Goal: Find specific page/section: Find specific page/section

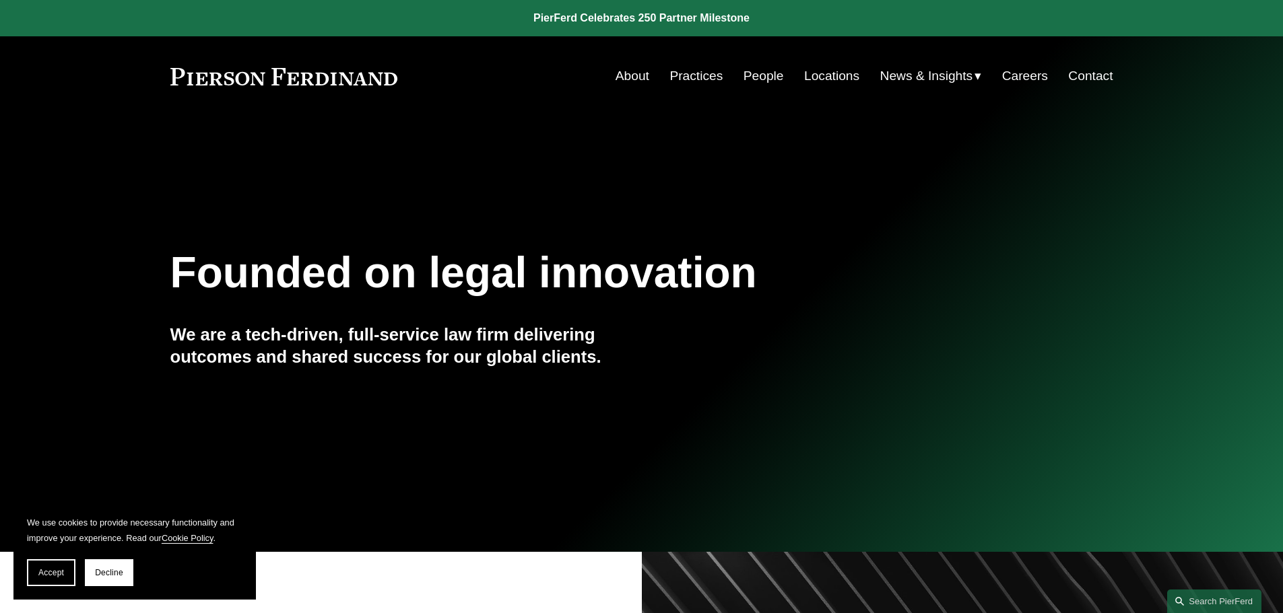
click at [759, 77] on link "People" at bounding box center [763, 76] width 40 height 26
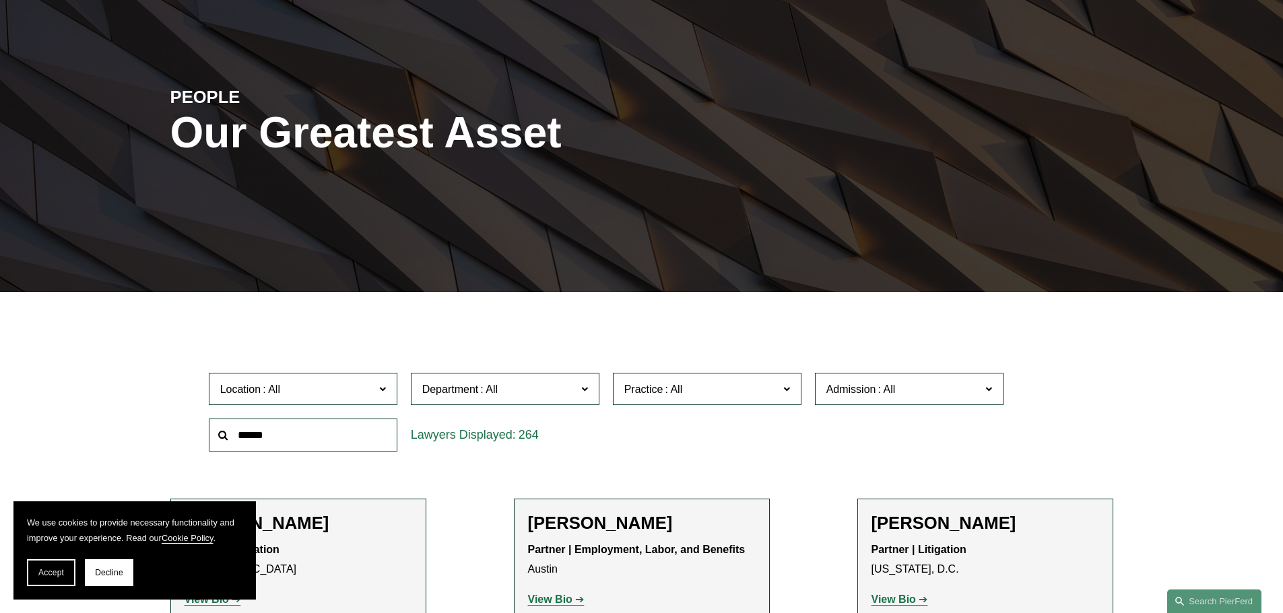
scroll to position [135, 0]
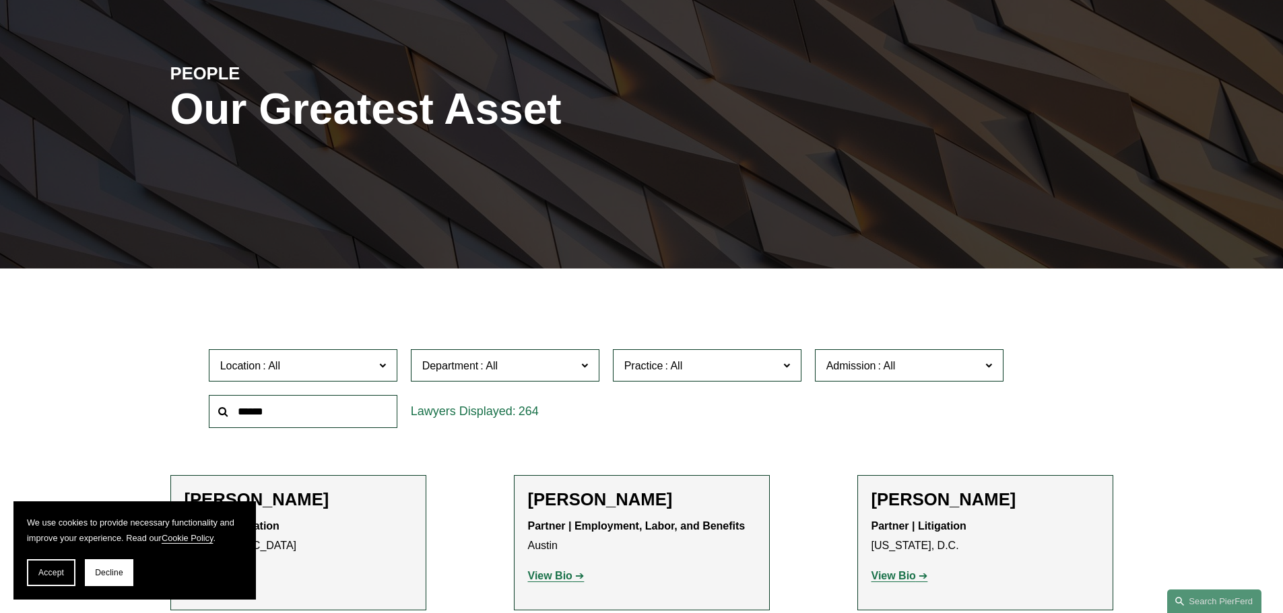
click at [287, 402] on input "text" at bounding box center [303, 411] width 189 height 33
type input "****"
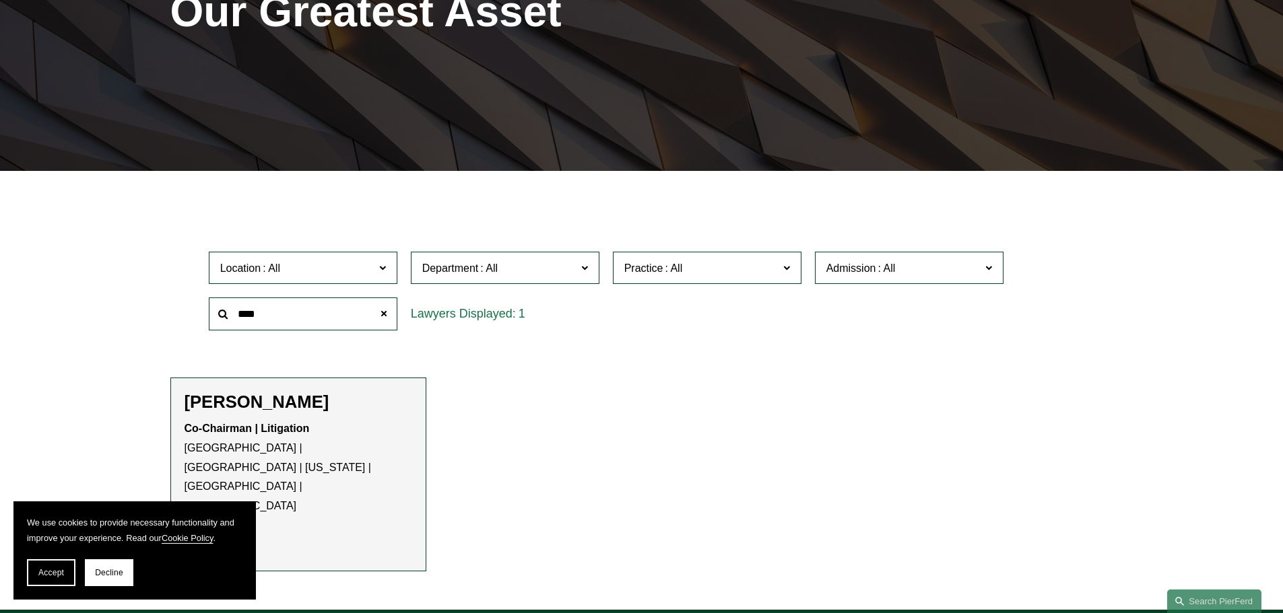
scroll to position [404, 0]
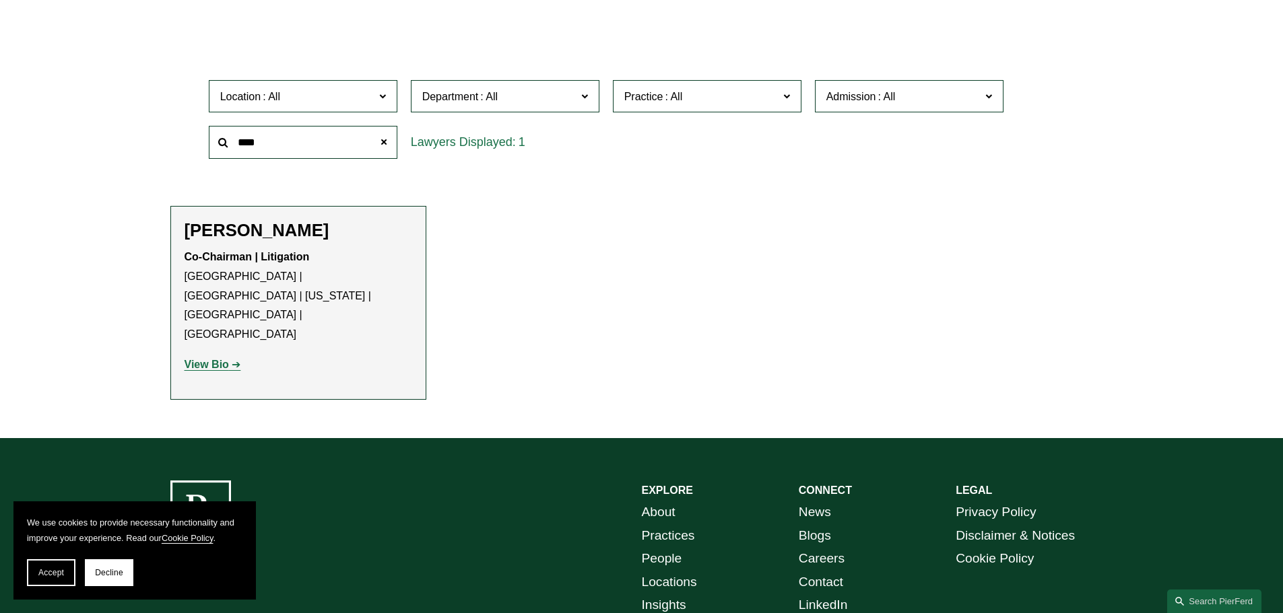
click at [213, 359] on strong "View Bio" at bounding box center [206, 364] width 44 height 11
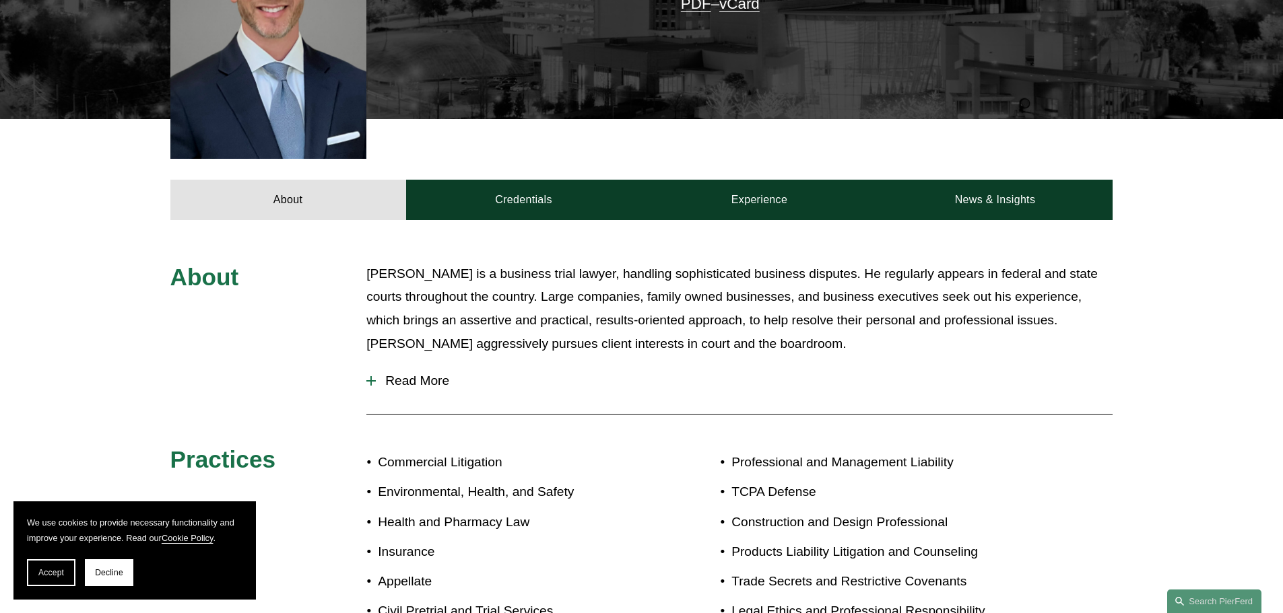
scroll to position [606, 0]
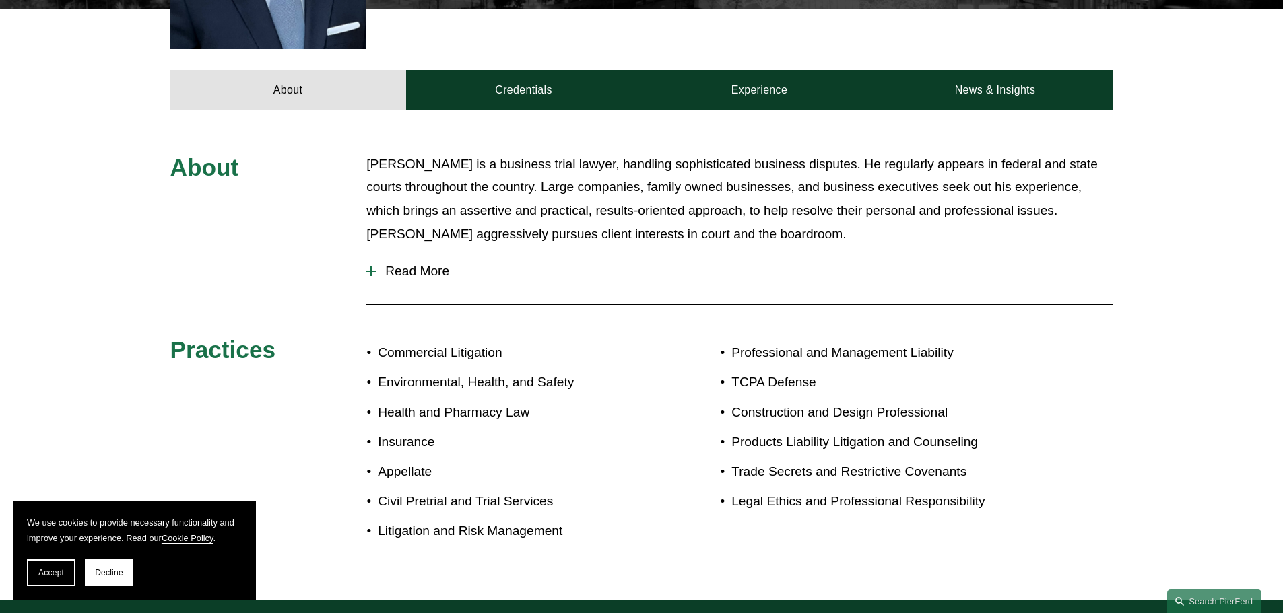
click at [427, 264] on span "Read More" at bounding box center [744, 271] width 737 height 15
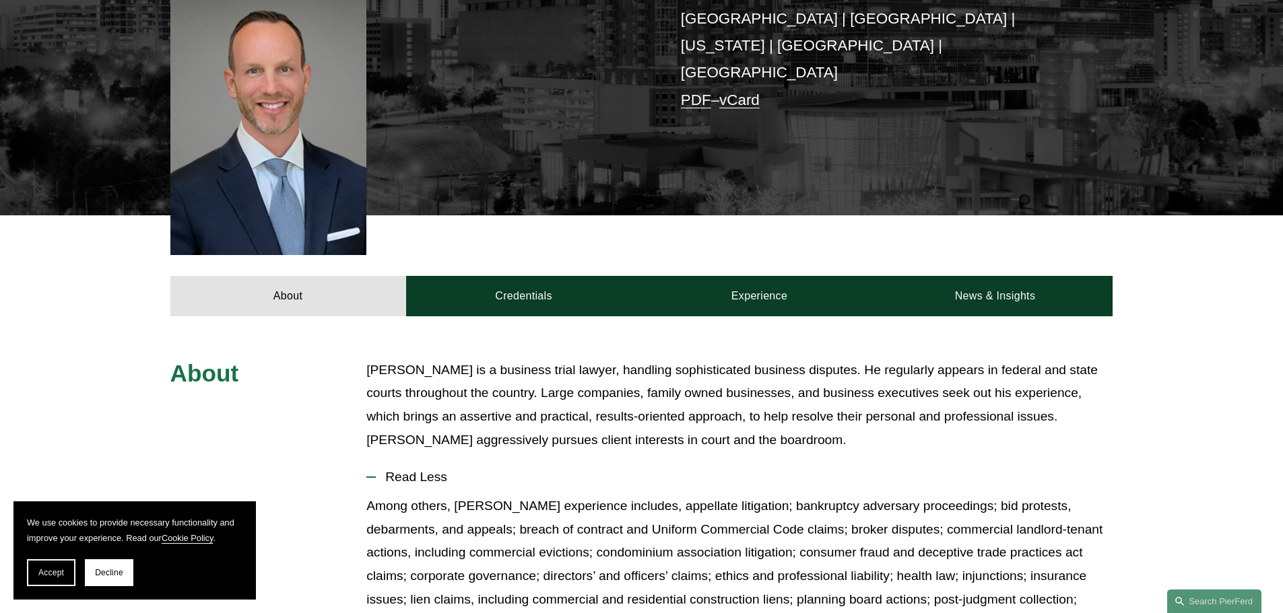
scroll to position [337, 0]
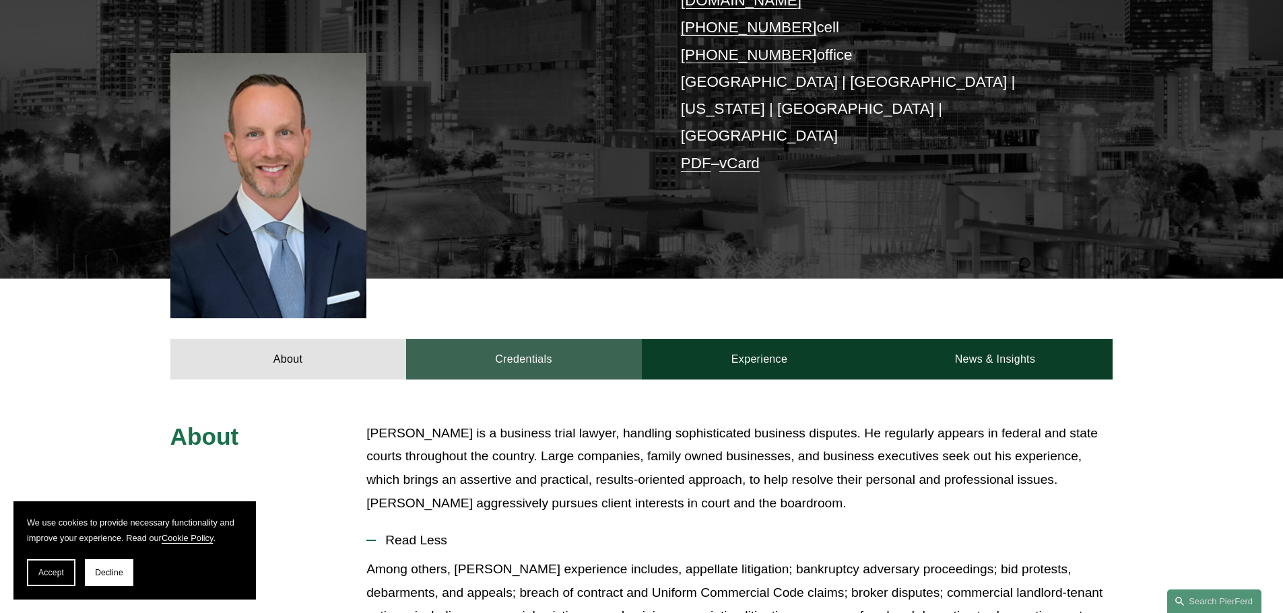
click at [568, 339] on link "Credentials" at bounding box center [524, 359] width 236 height 40
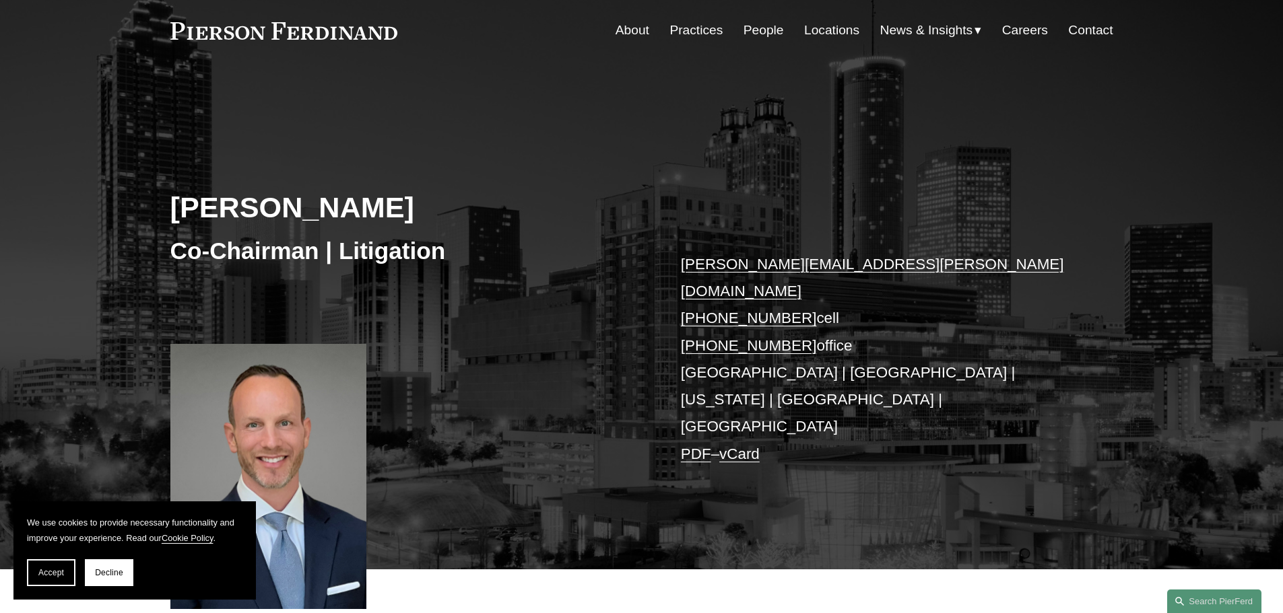
scroll to position [67, 0]
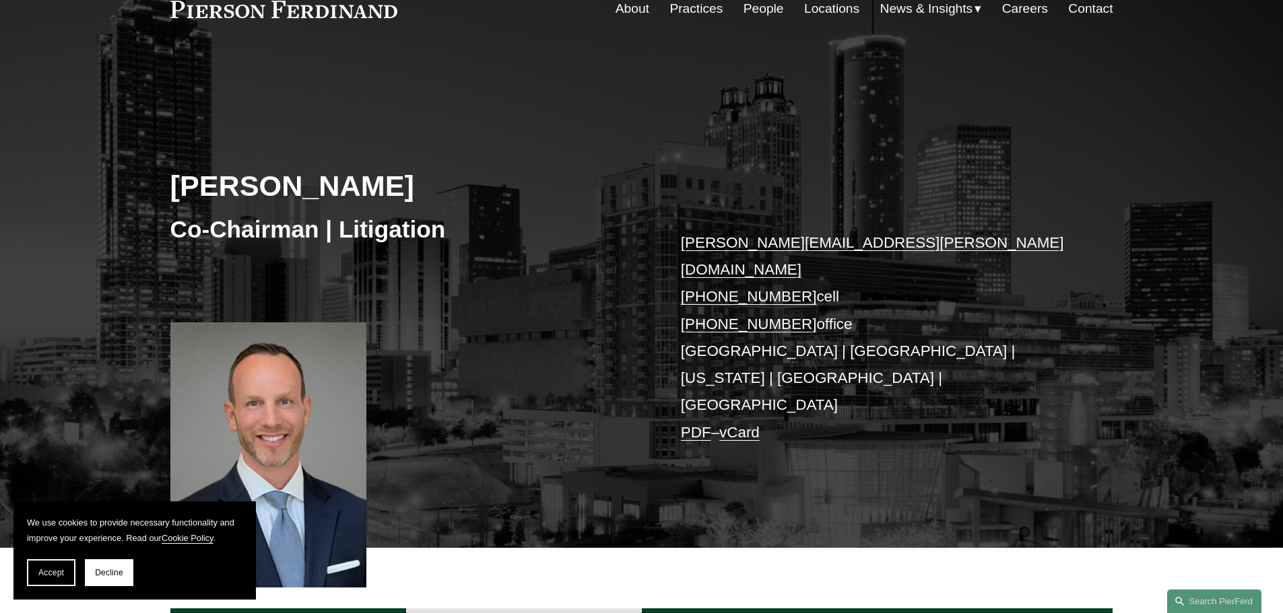
click at [751, 11] on link "People" at bounding box center [763, 9] width 40 height 26
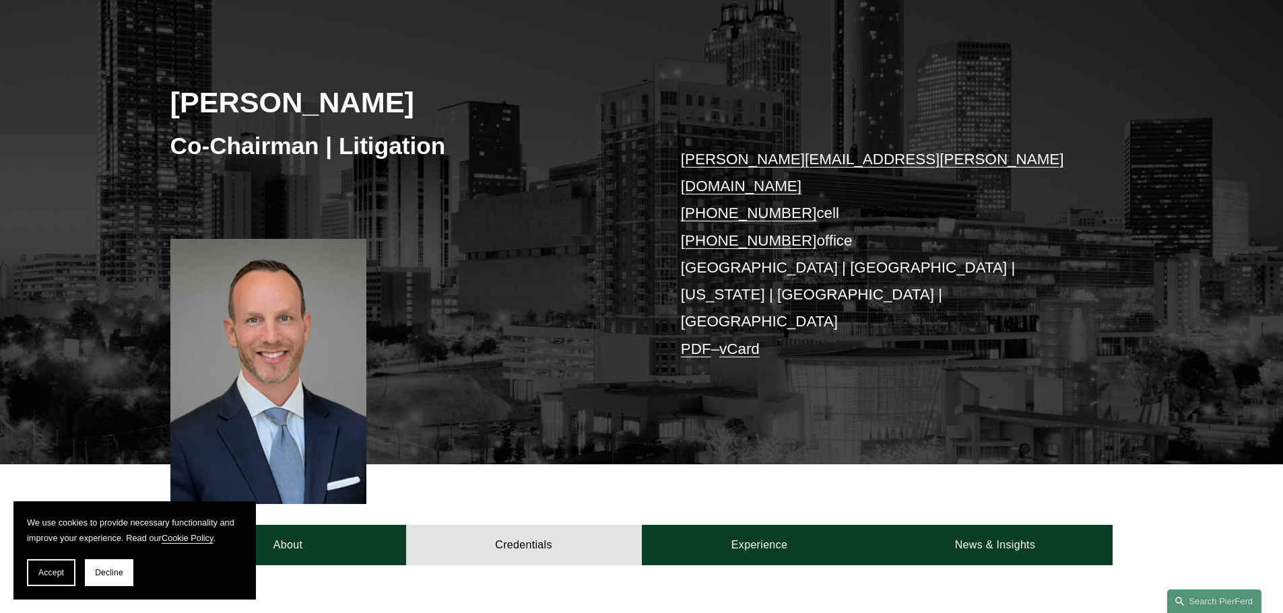
scroll to position [269, 0]
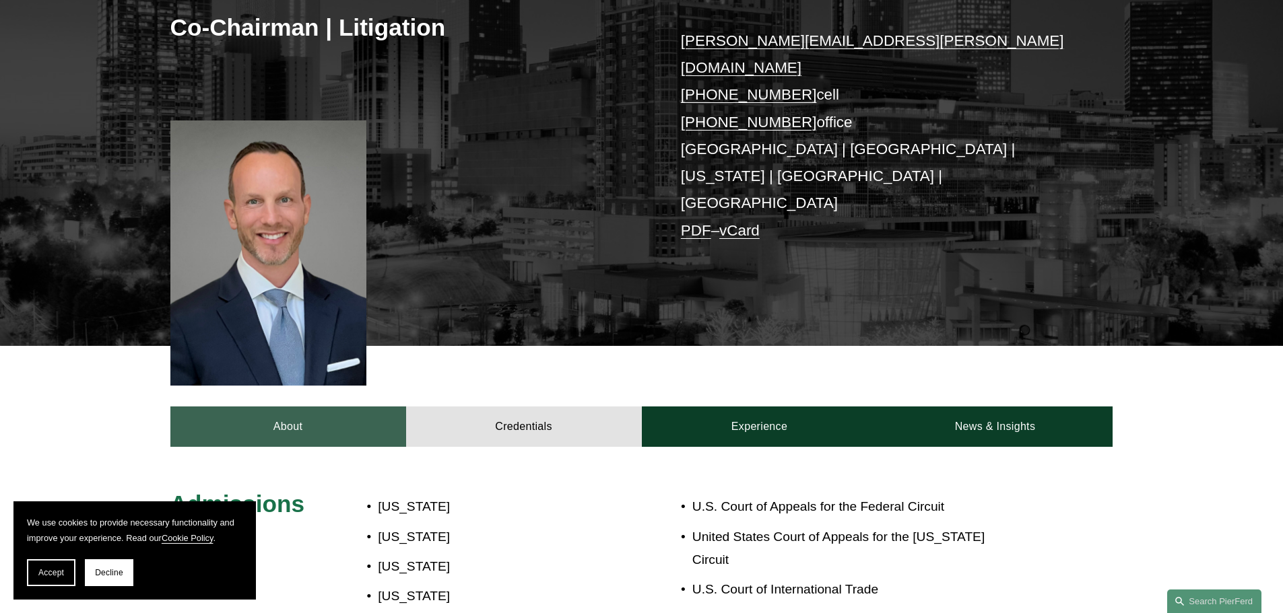
click at [287, 407] on link "About" at bounding box center [288, 427] width 236 height 40
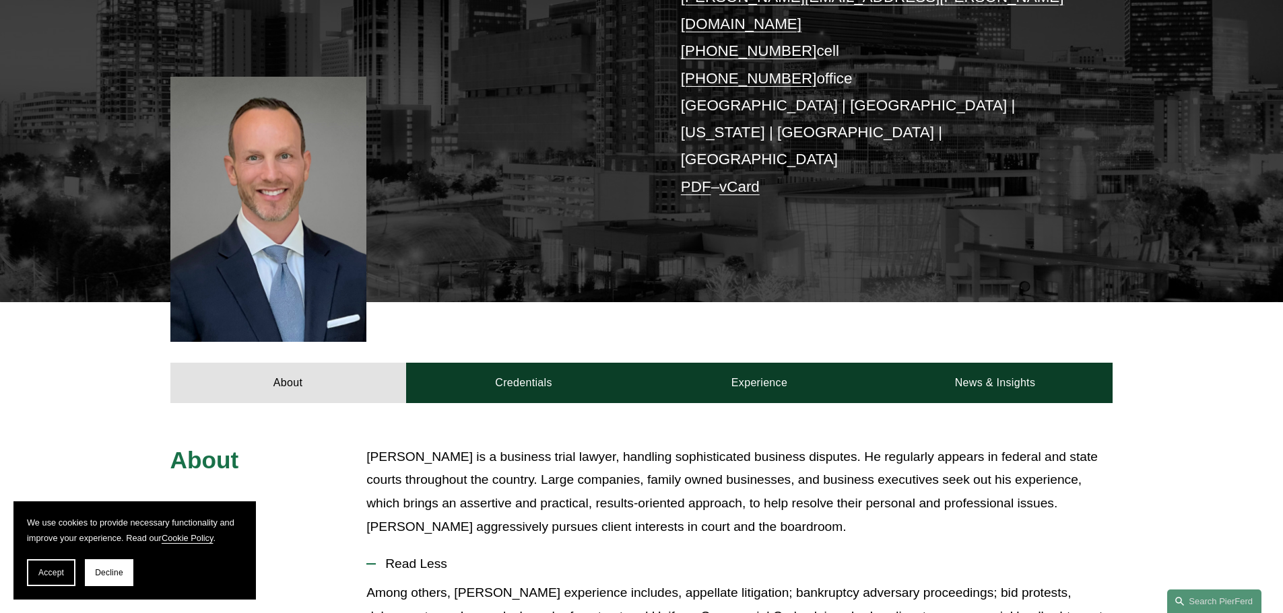
scroll to position [337, 0]
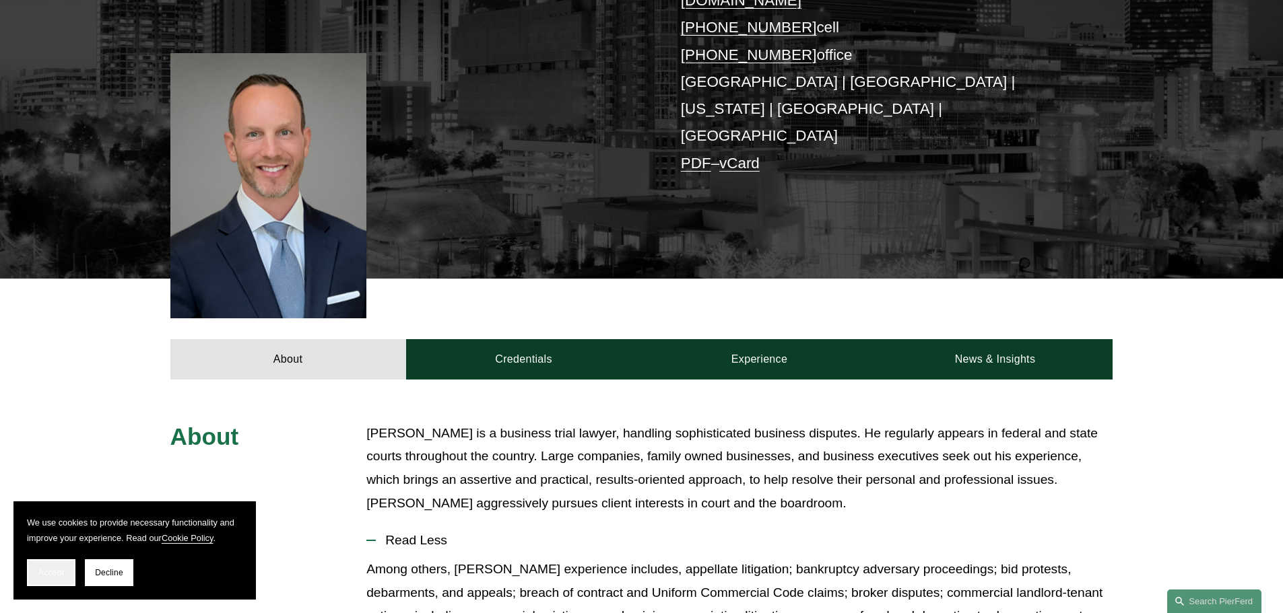
click at [44, 573] on span "Accept" at bounding box center [51, 572] width 26 height 9
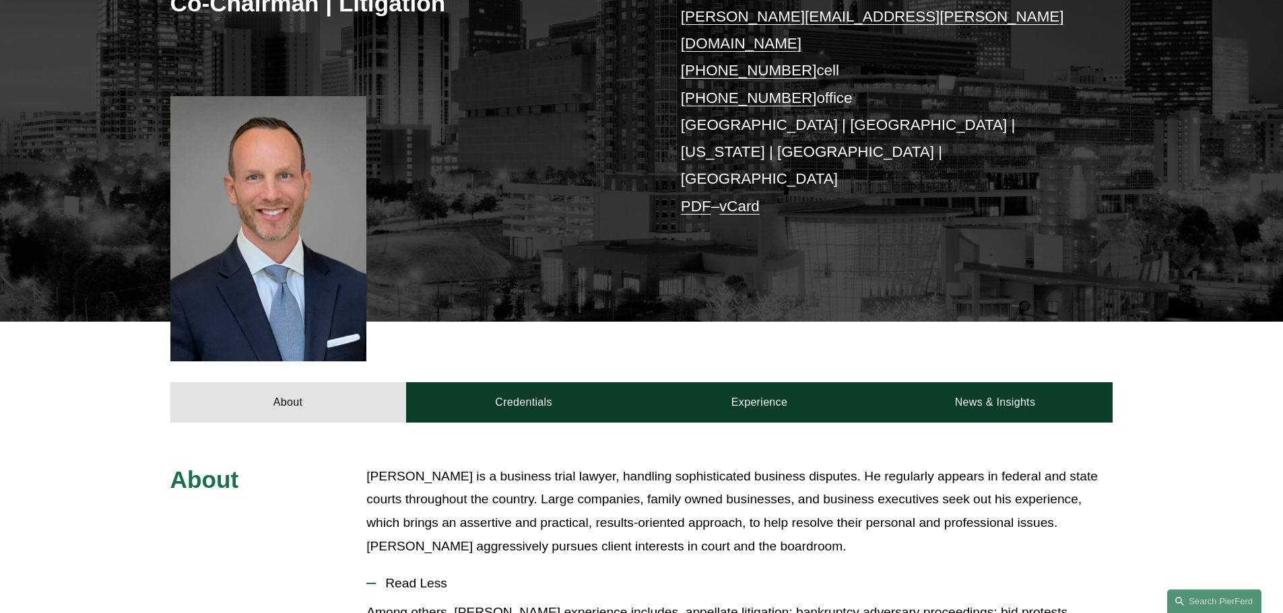
scroll to position [269, 0]
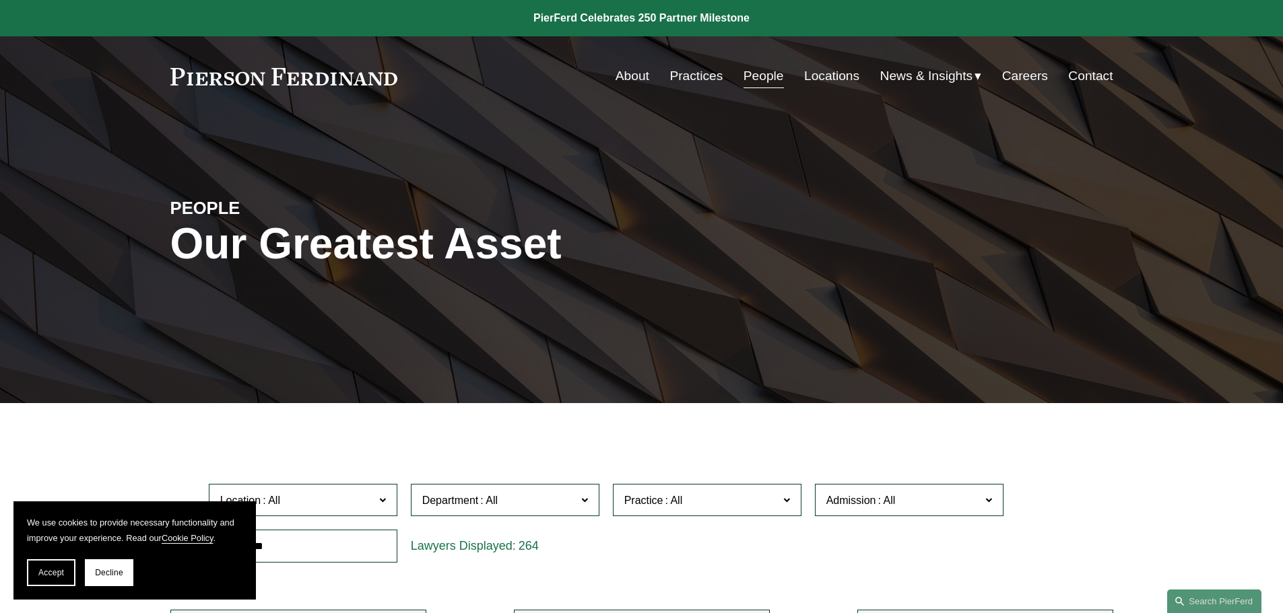
click at [314, 554] on input "text" at bounding box center [303, 546] width 189 height 33
click at [321, 549] on input "text" at bounding box center [303, 546] width 189 height 33
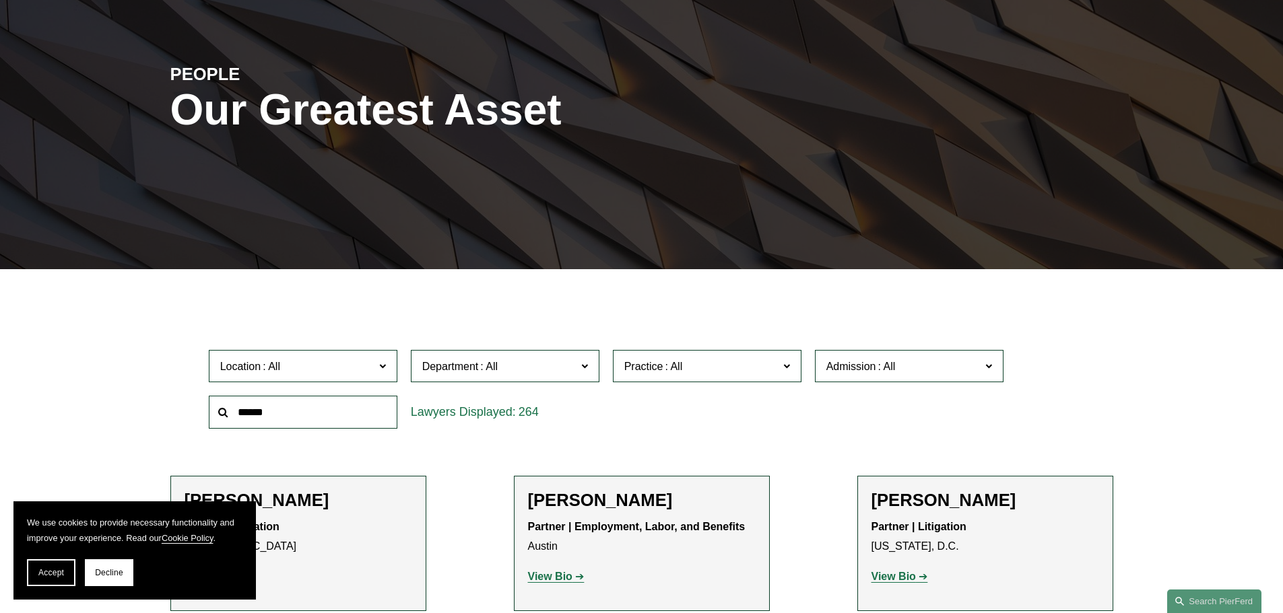
scroll to position [135, 0]
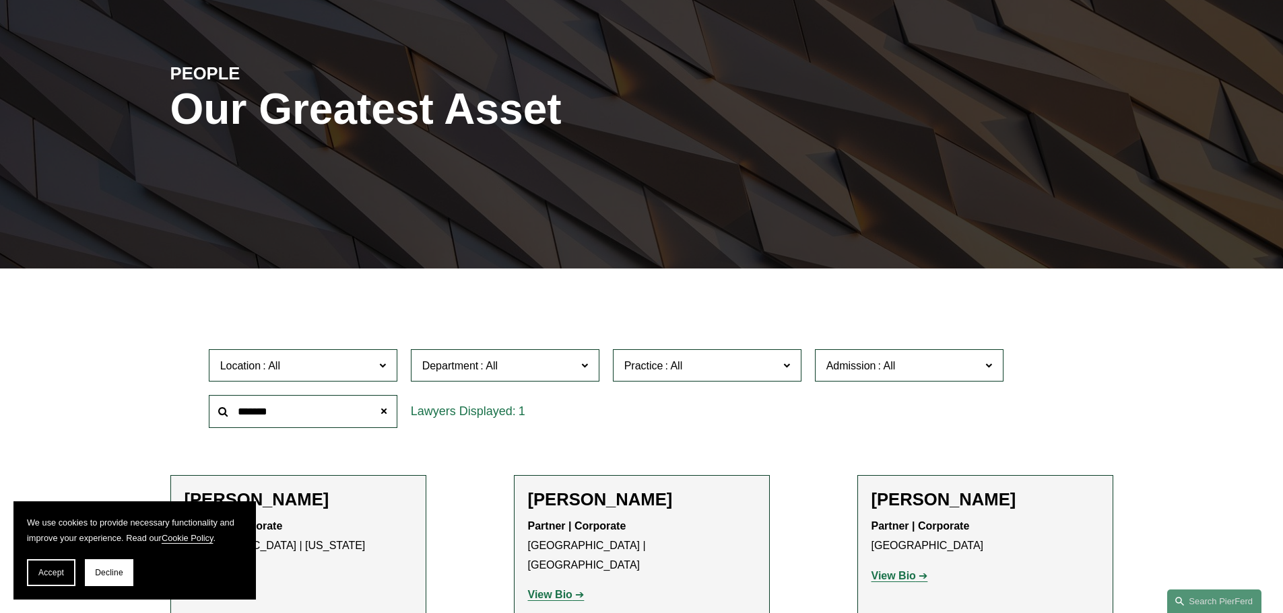
type input "*******"
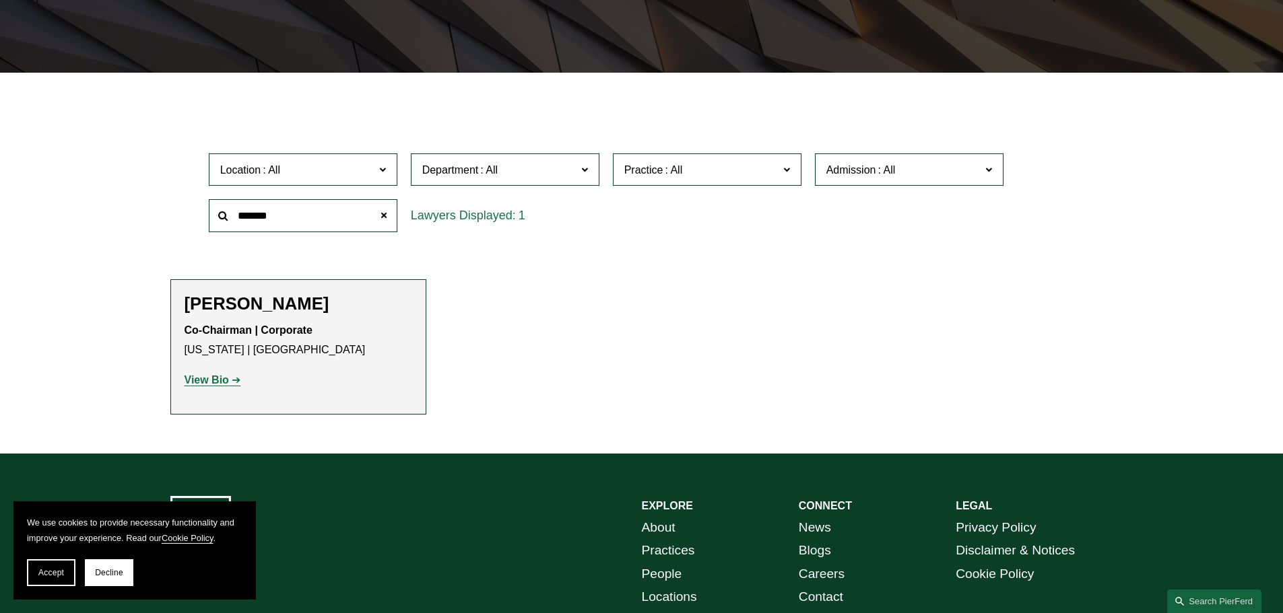
scroll to position [337, 0]
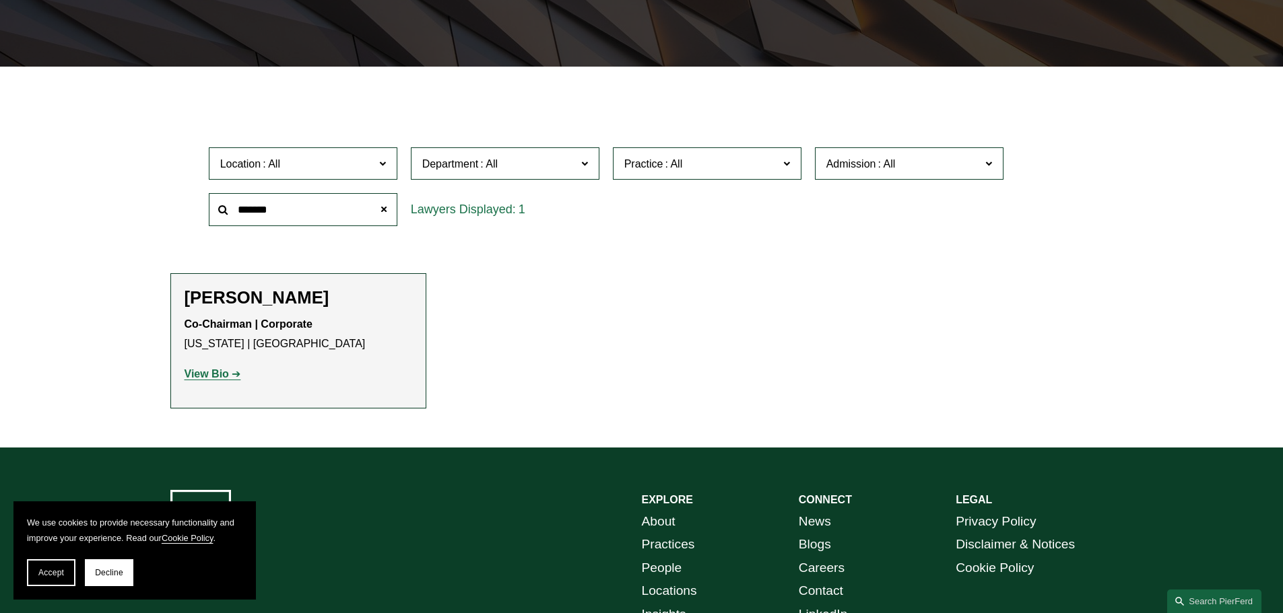
click at [203, 373] on strong "View Bio" at bounding box center [206, 373] width 44 height 11
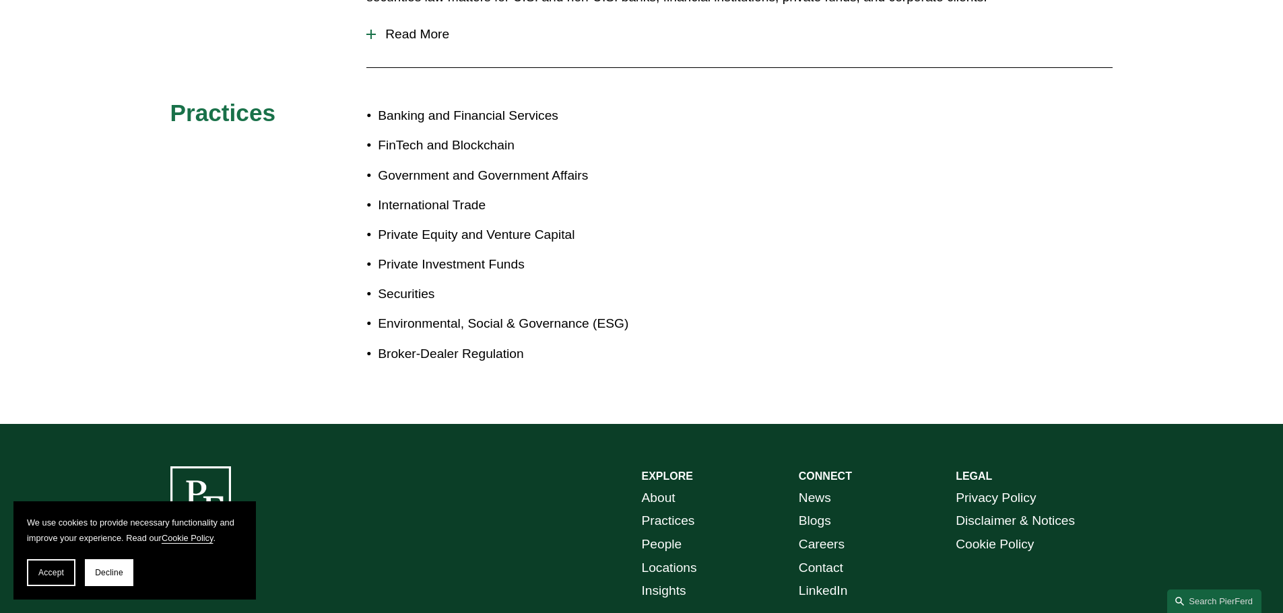
scroll to position [537, 0]
